Goal: Communication & Community: Connect with others

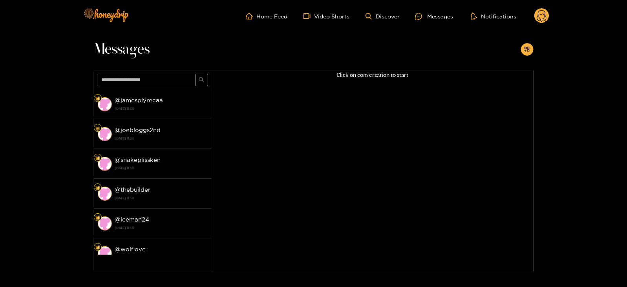
click at [540, 16] on circle at bounding box center [541, 15] width 15 height 15
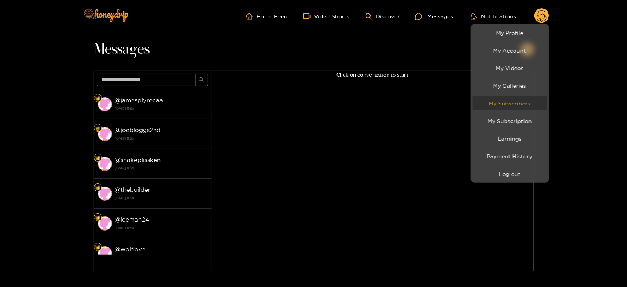
click at [507, 97] on link "My Subscribers" at bounding box center [509, 104] width 75 height 14
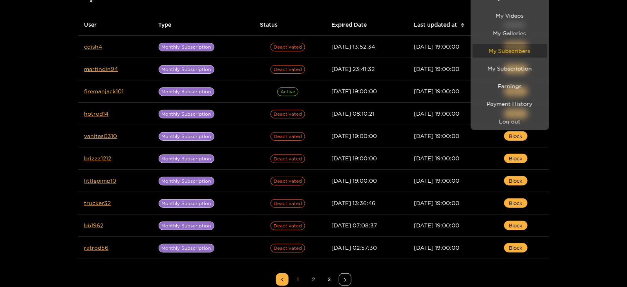
scroll to position [61, 0]
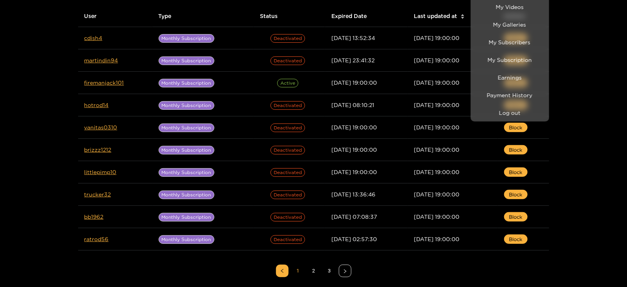
click at [440, 76] on div at bounding box center [313, 143] width 627 height 287
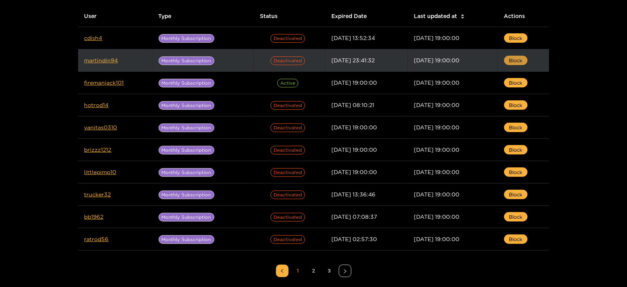
click at [508, 63] on button "Block" at bounding box center [516, 60] width 24 height 9
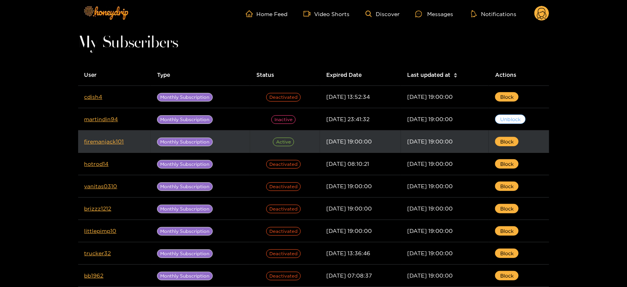
scroll to position [0, 0]
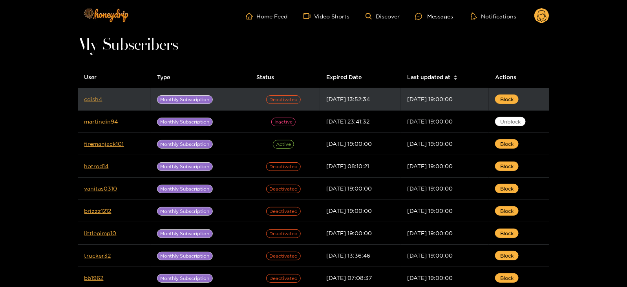
click at [91, 99] on link "cdish4" at bounding box center [93, 99] width 18 height 6
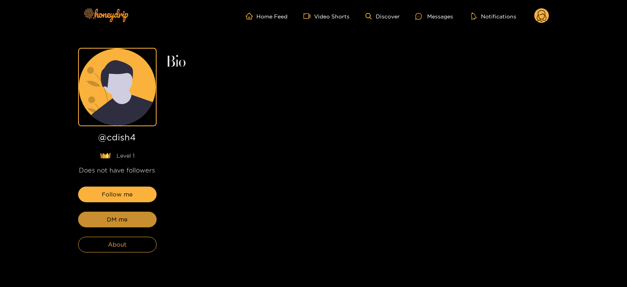
click at [121, 220] on span "DM me" at bounding box center [117, 219] width 21 height 9
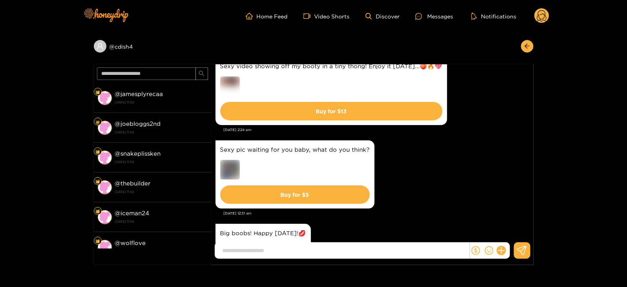
scroll to position [1224, 0]
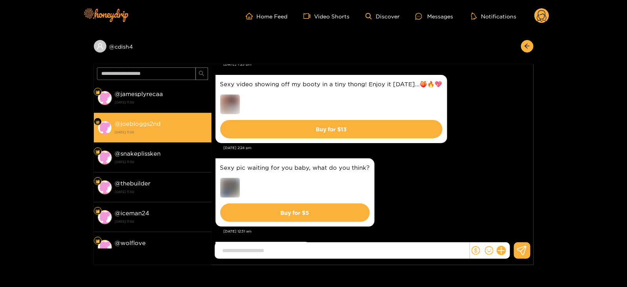
click at [171, 127] on div "@ joebloggs2nd [DATE] 11:50" at bounding box center [161, 128] width 93 height 18
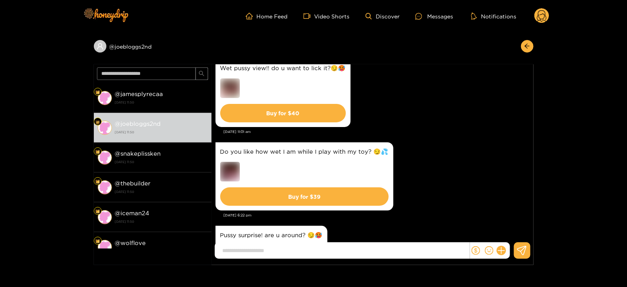
scroll to position [1752, 0]
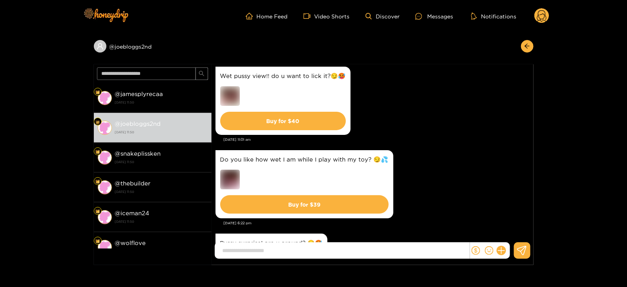
click at [542, 12] on circle at bounding box center [541, 15] width 15 height 15
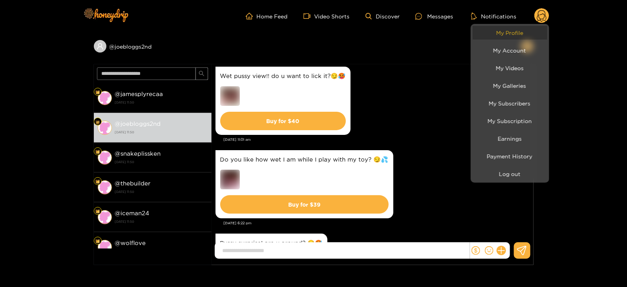
click at [500, 30] on link "My Profile" at bounding box center [509, 33] width 75 height 14
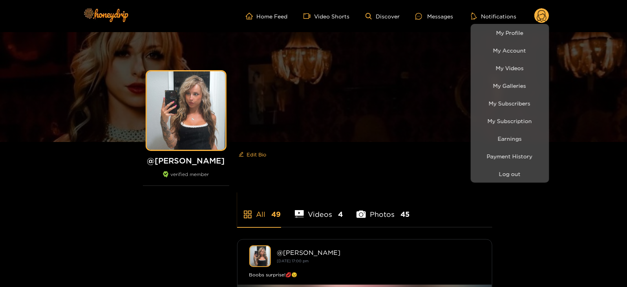
click at [423, 15] on div at bounding box center [313, 143] width 627 height 287
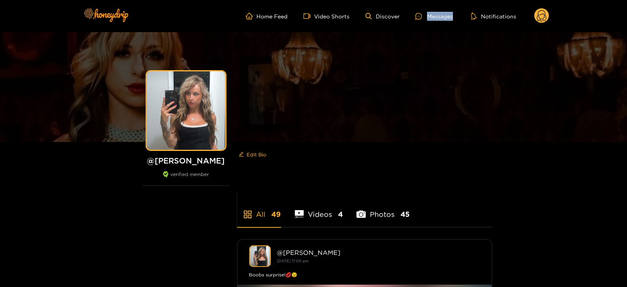
click at [423, 15] on div at bounding box center [421, 16] width 12 height 7
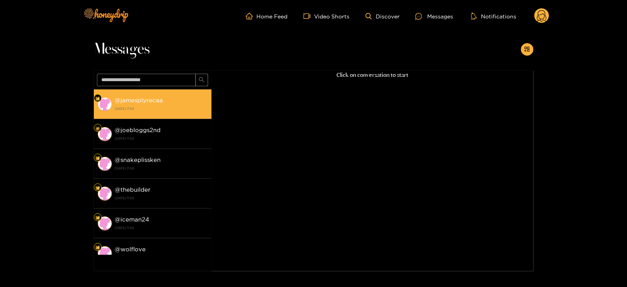
click at [153, 98] on strong "@ jamesplyrecaa" at bounding box center [139, 100] width 48 height 7
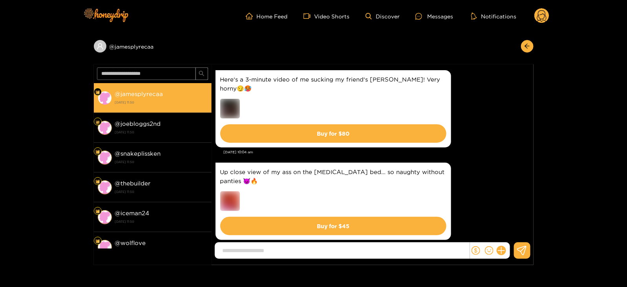
scroll to position [1974, 0]
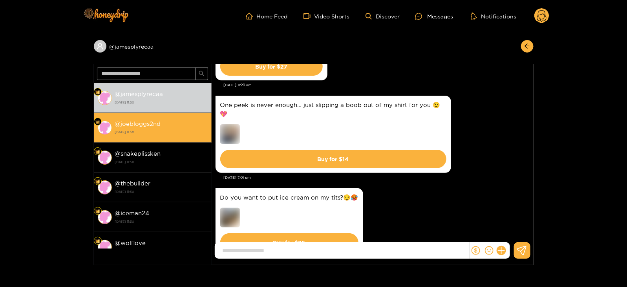
click at [153, 119] on div "@ joebloggs2nd [DATE] 11:50" at bounding box center [161, 128] width 93 height 18
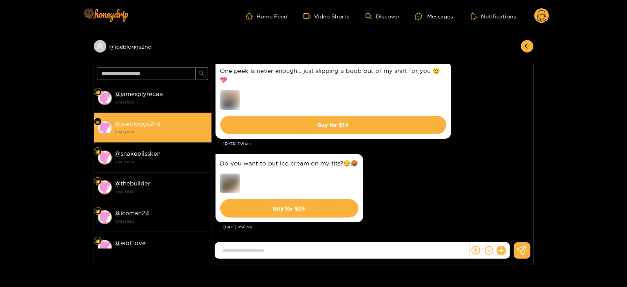
click at [153, 119] on div "@ joebloggs2nd [DATE] 11:50" at bounding box center [161, 128] width 93 height 18
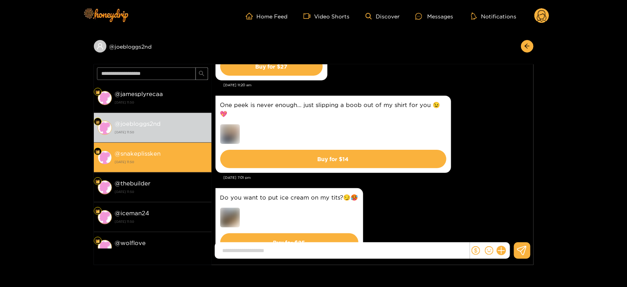
scroll to position [1974, 0]
click at [162, 144] on li "@ snakeplissken [DATE] 11:50" at bounding box center [153, 158] width 118 height 30
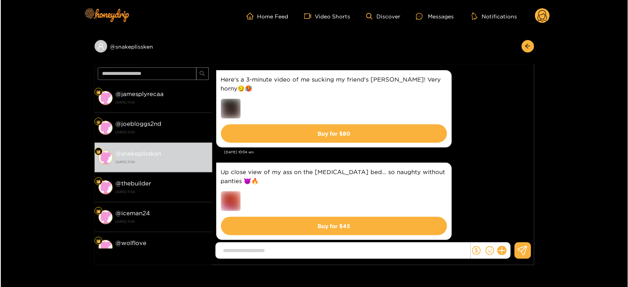
scroll to position [1974, 0]
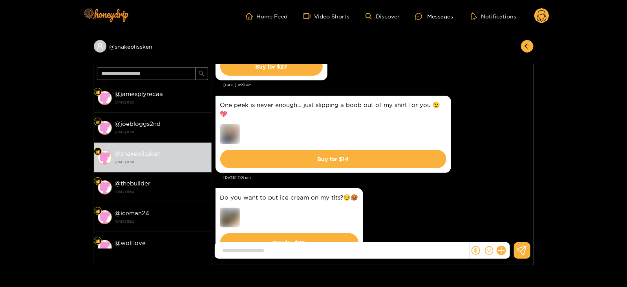
click at [543, 16] on circle at bounding box center [541, 15] width 15 height 15
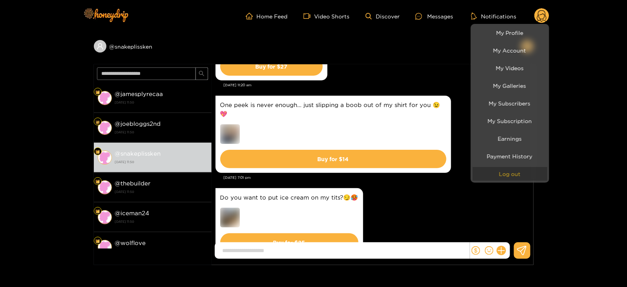
click at [500, 170] on button "Log out" at bounding box center [509, 174] width 75 height 14
